Goal: Information Seeking & Learning: Learn about a topic

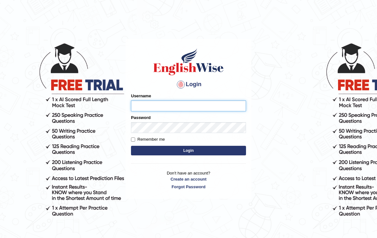
type input "Raiymbyek"
click at [188, 151] on button "Login" at bounding box center [188, 151] width 115 height 10
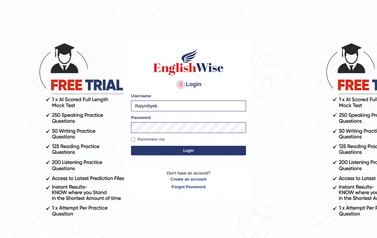
click at [237, 151] on button "Login" at bounding box center [188, 151] width 115 height 10
click at [131, 142] on input "Remember me" at bounding box center [133, 140] width 4 height 4
click at [134, 136] on label "Remember me" at bounding box center [148, 139] width 34 height 6
click at [134, 138] on input "Remember me" at bounding box center [133, 140] width 4 height 4
checkbox input "false"
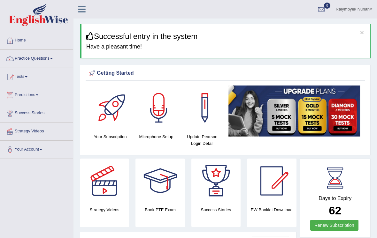
click at [62, 136] on link "Strategy Videos" at bounding box center [36, 131] width 73 height 16
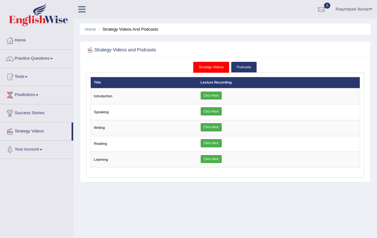
click at [82, 115] on div "Strategy Videos and Podcasts Strategy Videos Podcasts × Introduction × Speaking…" at bounding box center [225, 111] width 291 height 141
click at [209, 99] on link "Click Here" at bounding box center [211, 96] width 21 height 8
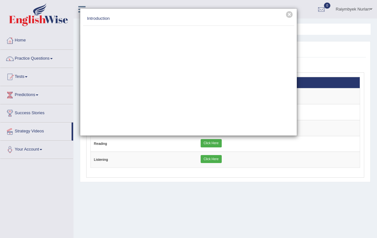
click at [292, 14] on button "×" at bounding box center [289, 14] width 7 height 7
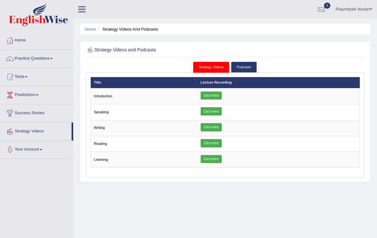
click at [218, 114] on link "Click Here" at bounding box center [211, 111] width 21 height 8
